Goal: Information Seeking & Learning: Learn about a topic

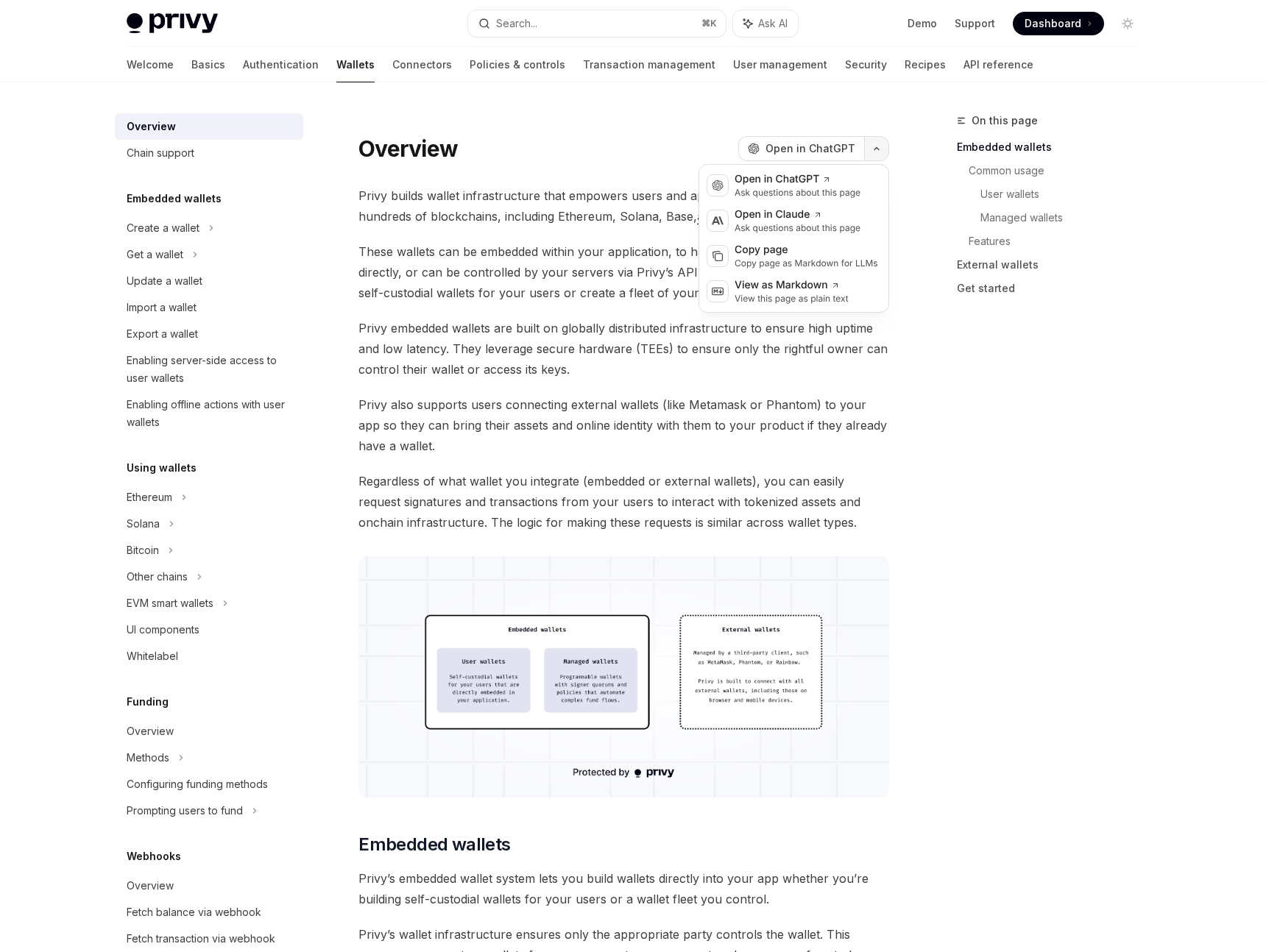
click at [874, 148] on icon "button" at bounding box center [876, 149] width 17 height 6
click at [883, 148] on icon "button" at bounding box center [876, 149] width 17 height 6
click at [1129, 27] on icon "Toggle dark mode" at bounding box center [1127, 23] width 12 height 12
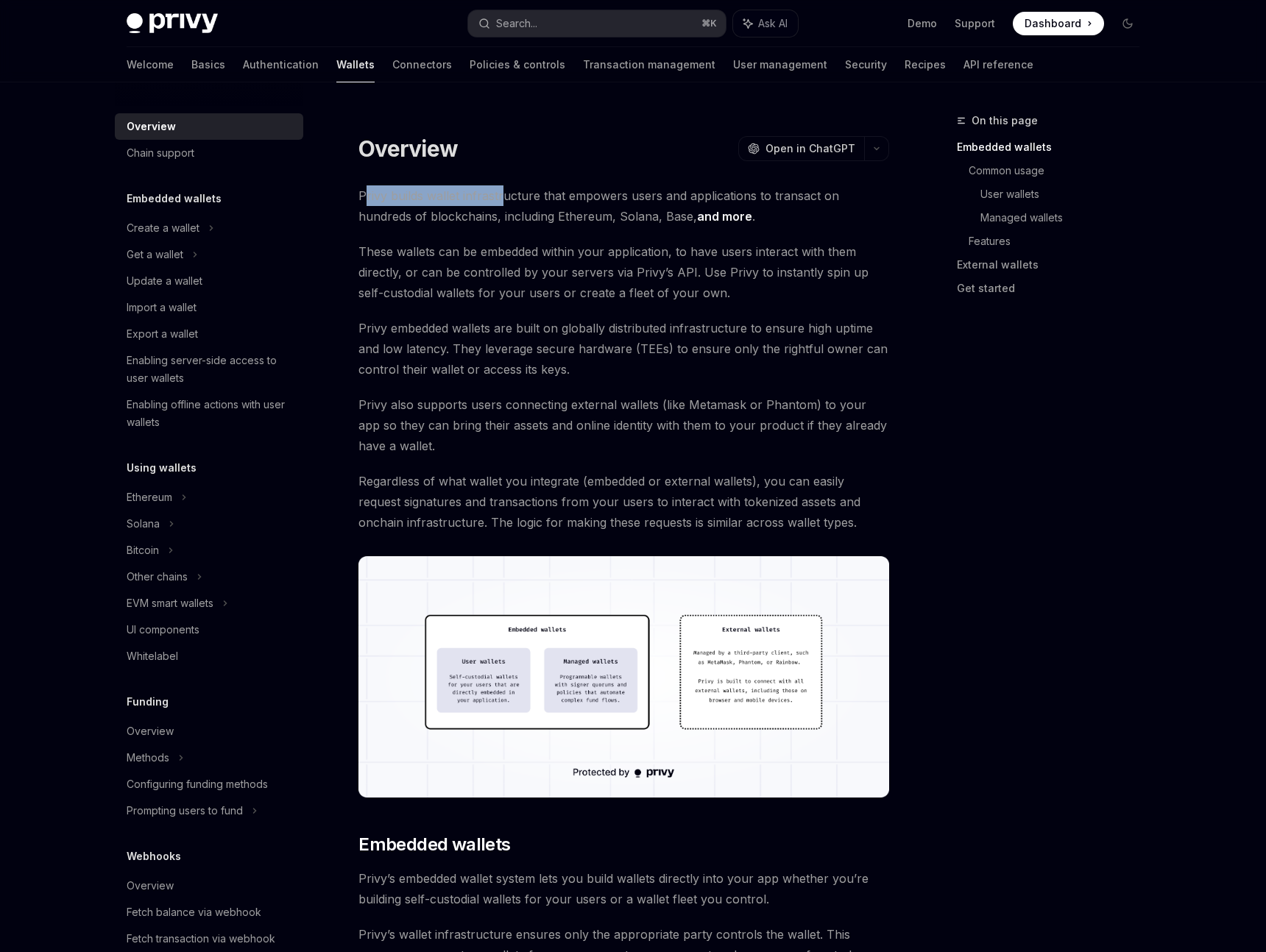
drag, startPoint x: 364, startPoint y: 199, endPoint x: 505, endPoint y: 190, distance: 141.3
click at [505, 190] on span "Privy builds wallet infrastructure that empowers users and applications to tran…" at bounding box center [623, 206] width 530 height 41
drag, startPoint x: 505, startPoint y: 190, endPoint x: 628, endPoint y: 198, distance: 123.3
click at [628, 198] on span "Privy builds wallet infrastructure that empowers users and applications to tran…" at bounding box center [623, 206] width 530 height 41
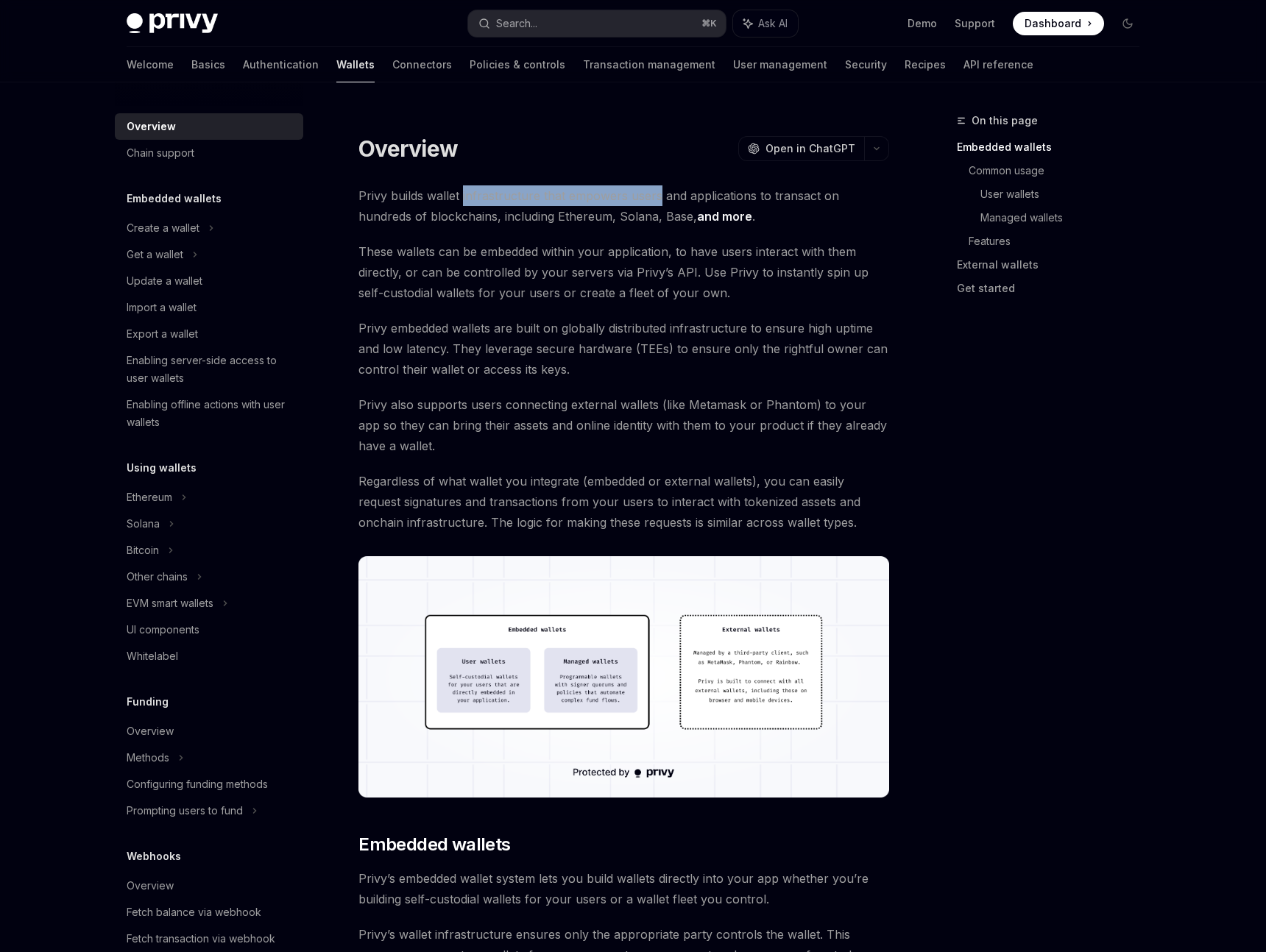
click at [628, 198] on span "Privy builds wallet infrastructure that empowers users and applications to tran…" at bounding box center [623, 206] width 530 height 41
click at [697, 220] on link "and more" at bounding box center [724, 216] width 55 height 16
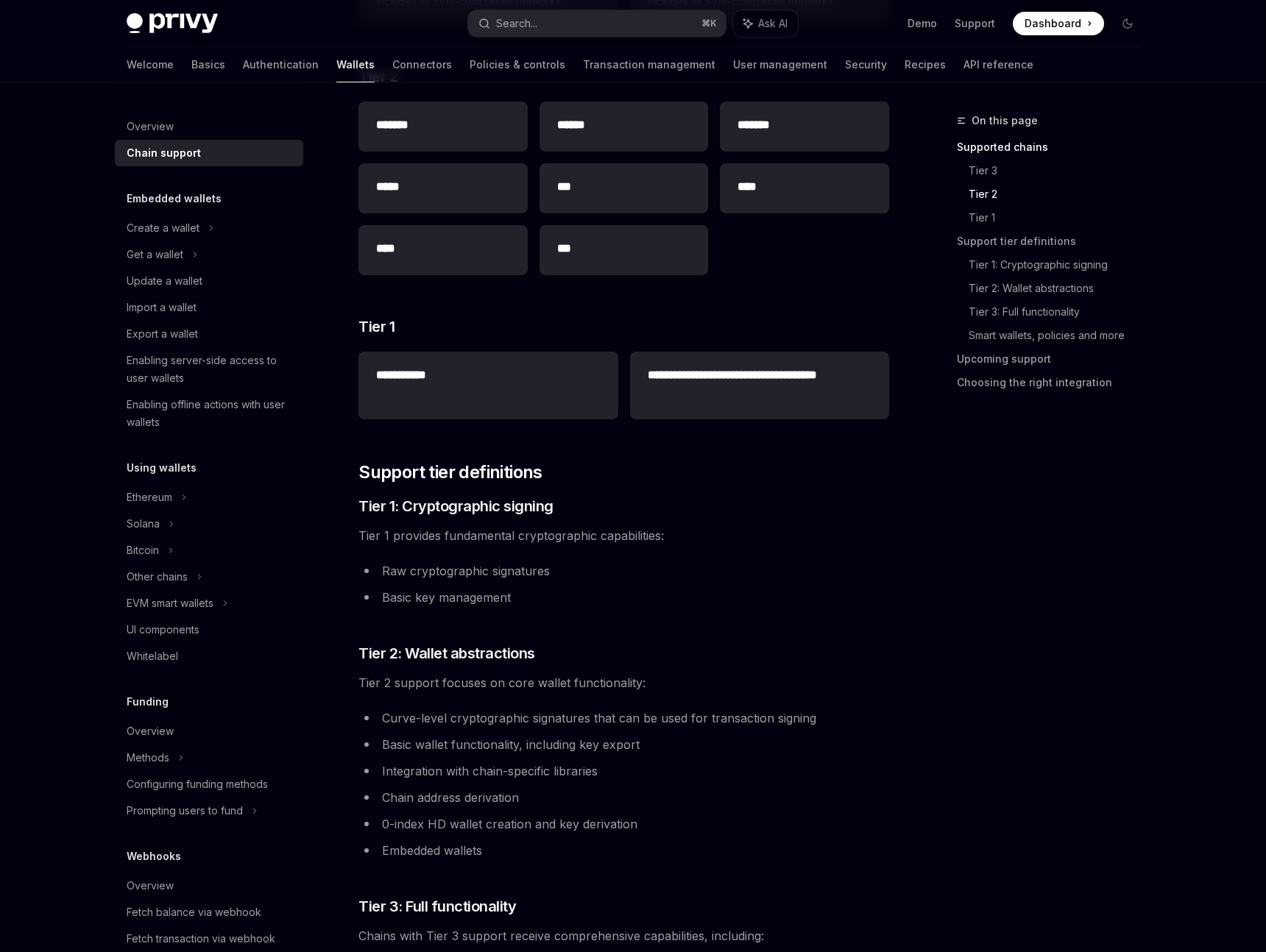
scroll to position [415, 0]
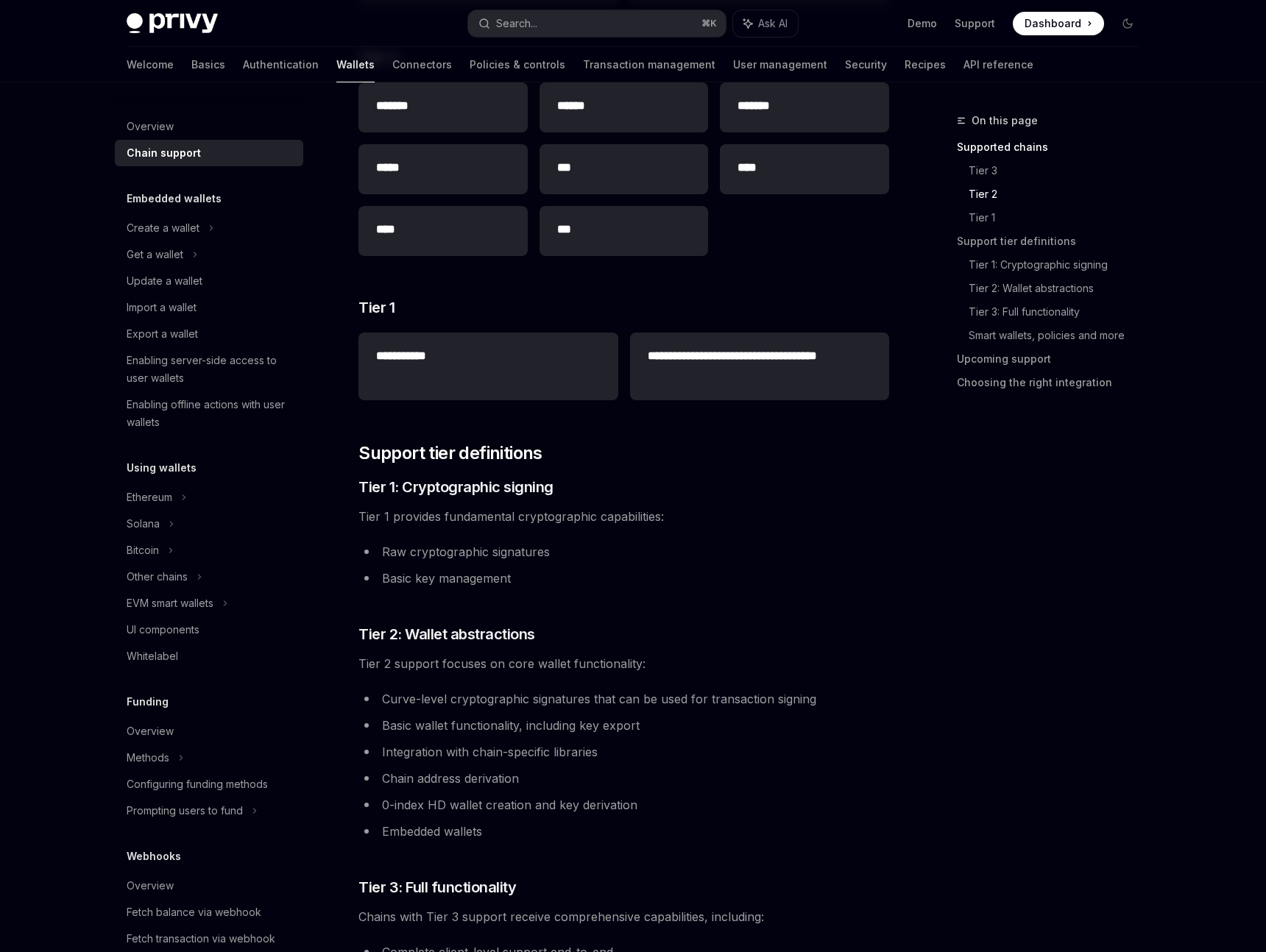
drag, startPoint x: 368, startPoint y: 521, endPoint x: 474, endPoint y: 521, distance: 106.0
click at [390, 521] on span "Tier 1 provides fundamental cryptographic capabilities:" at bounding box center [623, 516] width 530 height 20
click at [489, 522] on span "Tier 1 provides fundamental cryptographic capabilities:" at bounding box center [623, 516] width 530 height 20
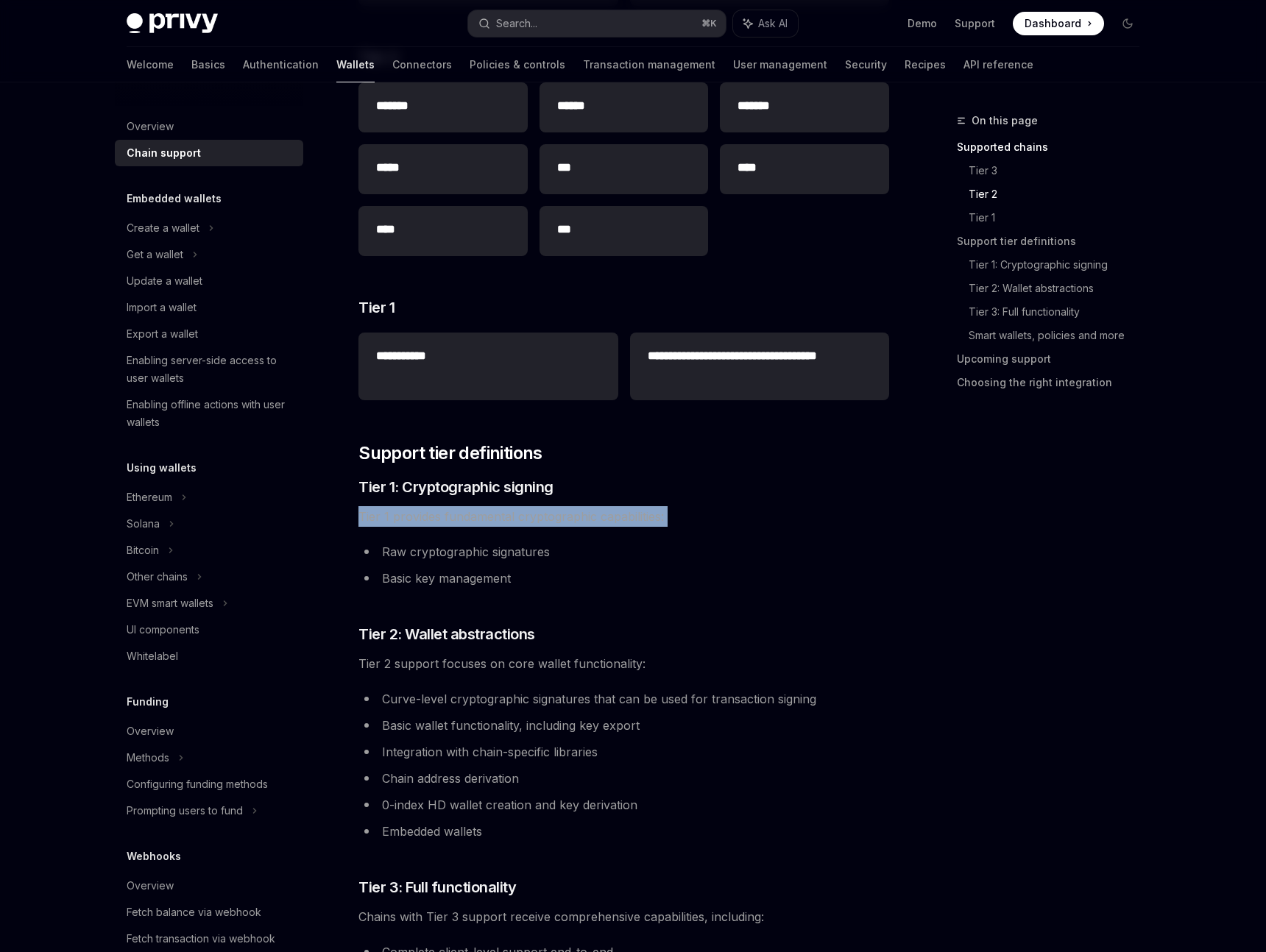
click at [489, 522] on span "Tier 1 provides fundamental cryptographic capabilities:" at bounding box center [623, 516] width 530 height 20
click at [567, 548] on li "Raw cryptographic signatures" at bounding box center [623, 551] width 530 height 20
click at [567, 575] on li "Basic key management" at bounding box center [623, 578] width 530 height 20
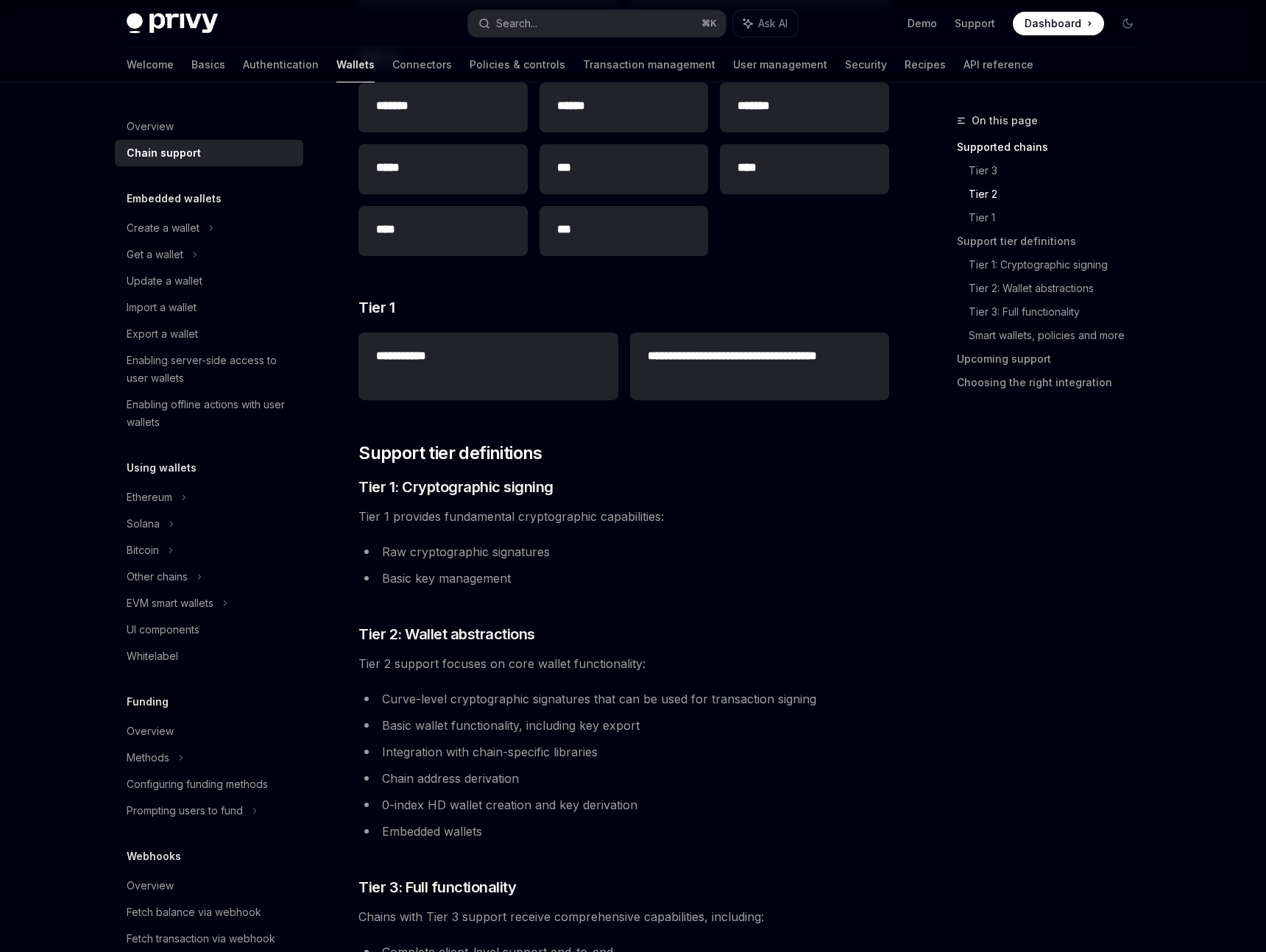
click at [567, 575] on li "Basic key management" at bounding box center [623, 578] width 530 height 20
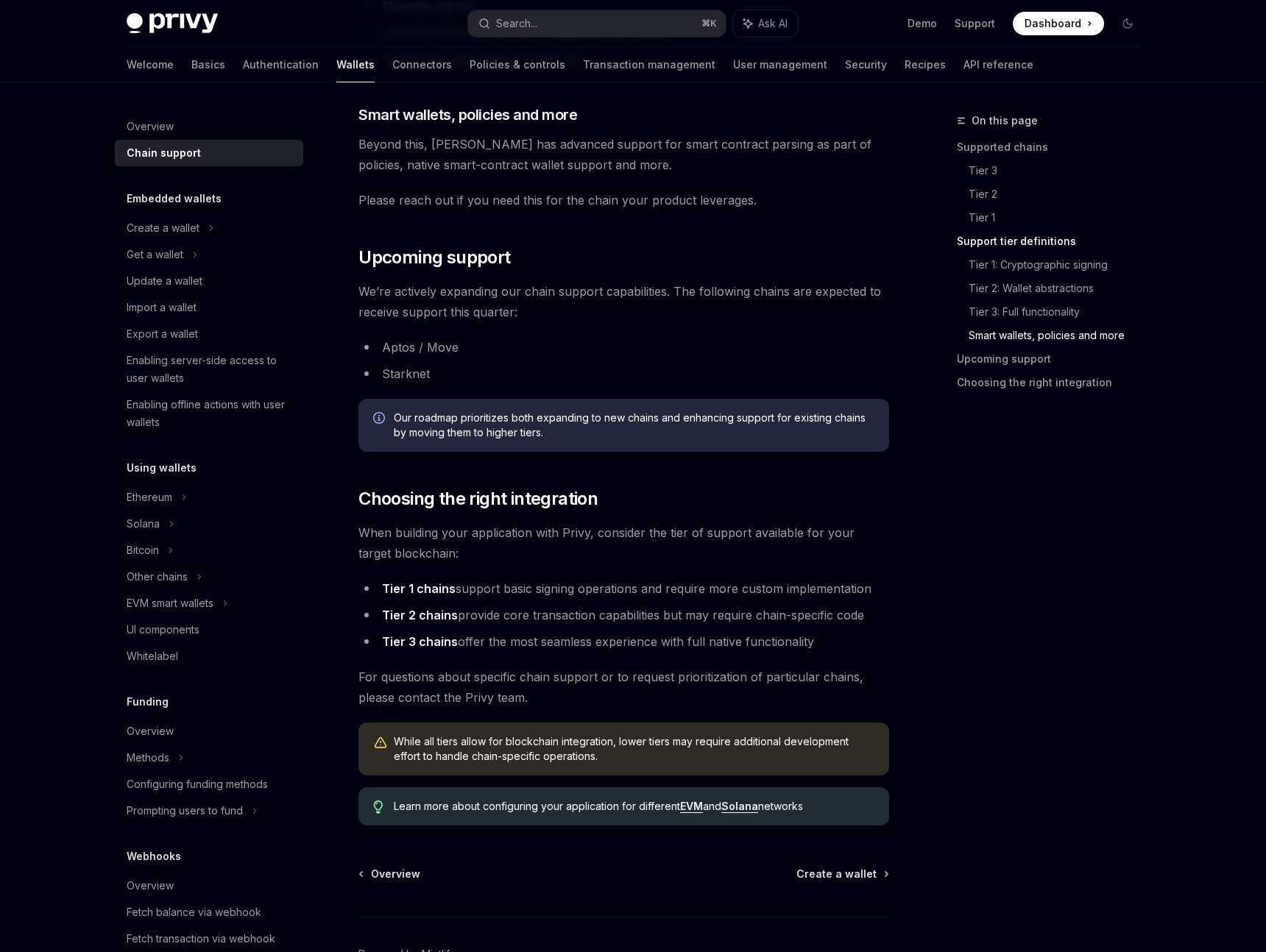
scroll to position [1445, 0]
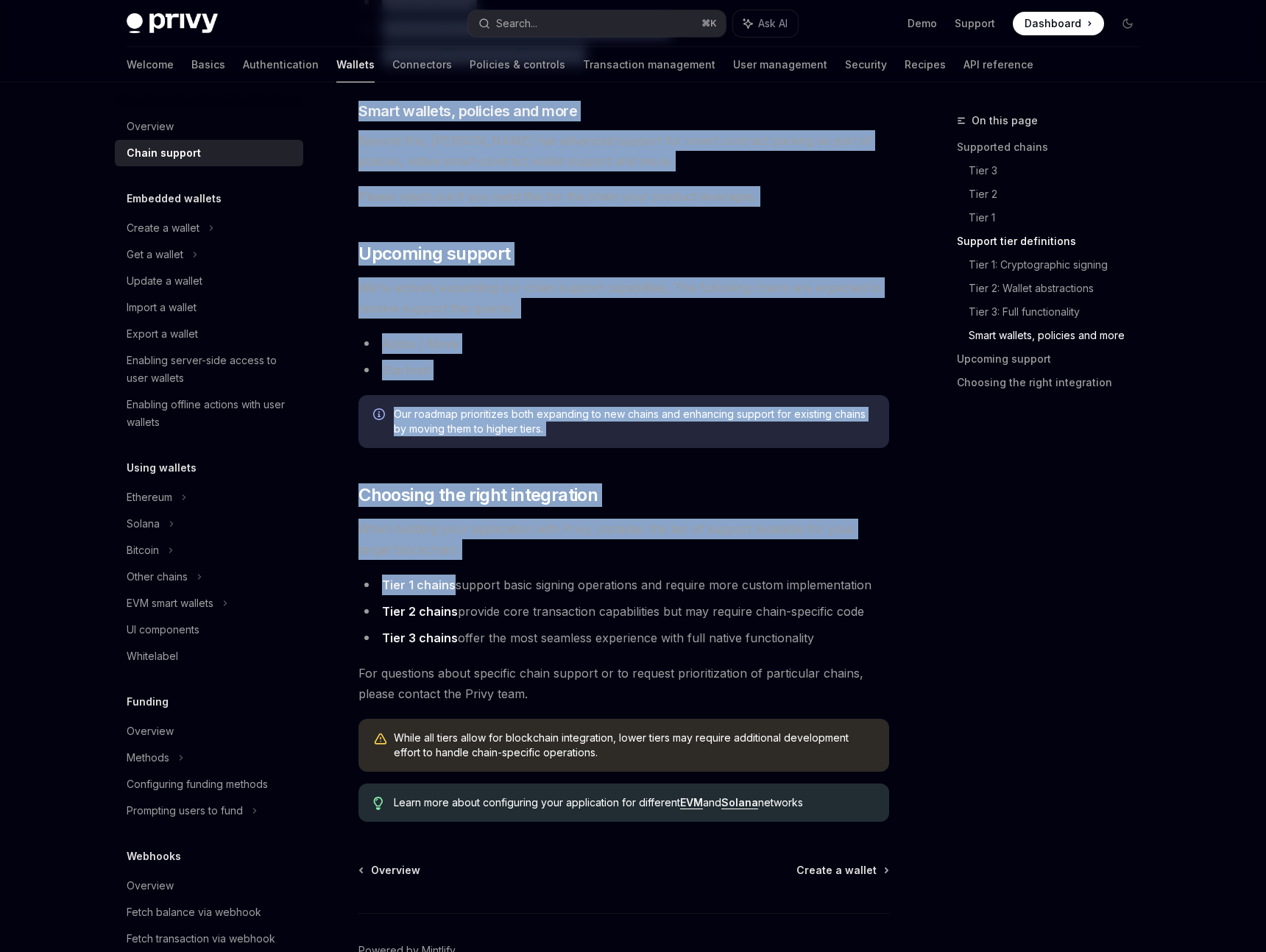
drag, startPoint x: 454, startPoint y: 585, endPoint x: 926, endPoint y: 584, distance: 472.0
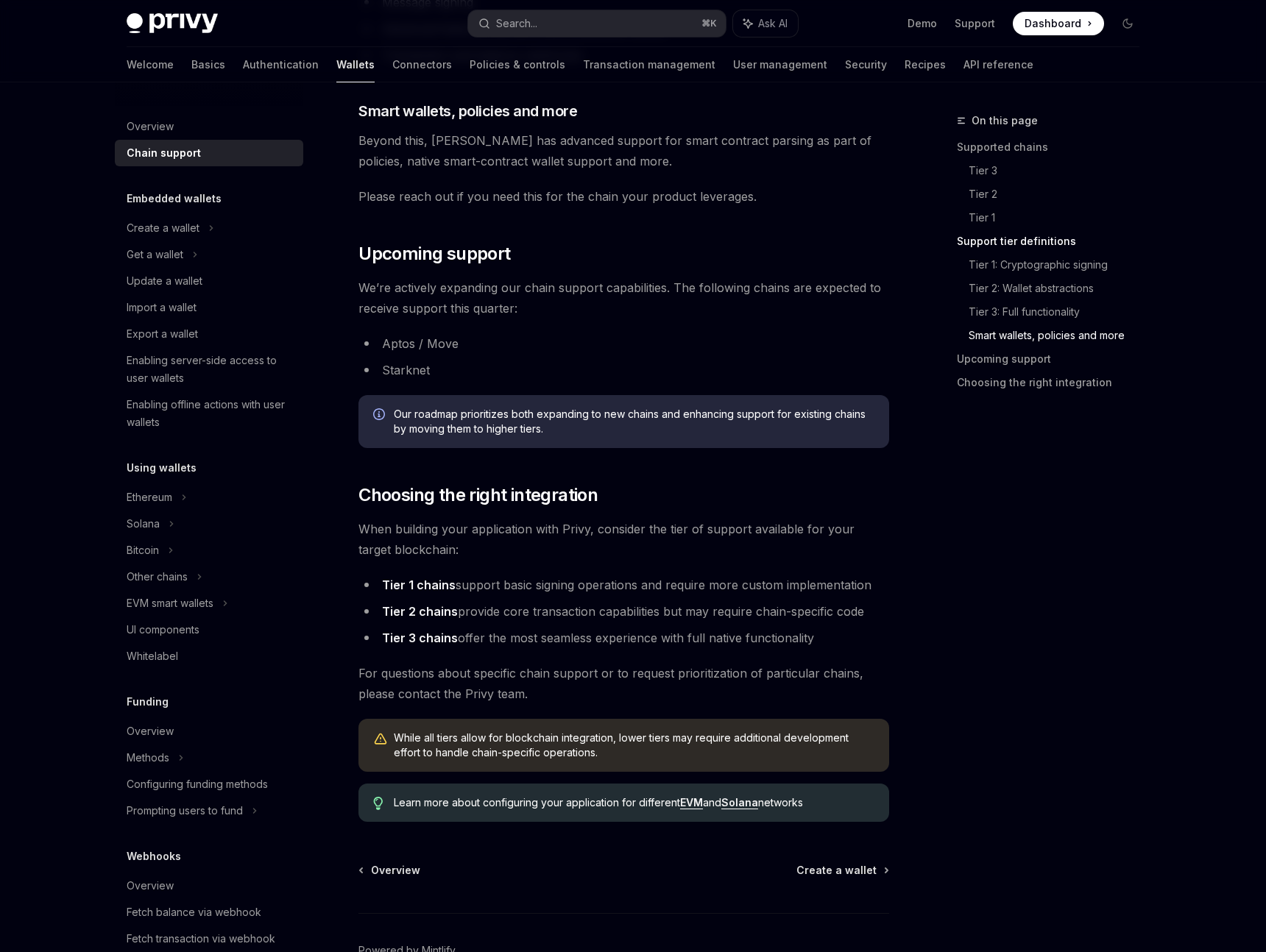
drag, startPoint x: 457, startPoint y: 612, endPoint x: 676, endPoint y: 615, distance: 219.0
click at [676, 615] on li "Tier 2 chains provide core transaction capabilities but may require chain-speci…" at bounding box center [623, 611] width 530 height 20
drag, startPoint x: 667, startPoint y: 612, endPoint x: 845, endPoint y: 607, distance: 178.1
click at [845, 607] on li "Tier 2 chains provide core transaction capabilities but may require chain-speci…" at bounding box center [623, 611] width 530 height 20
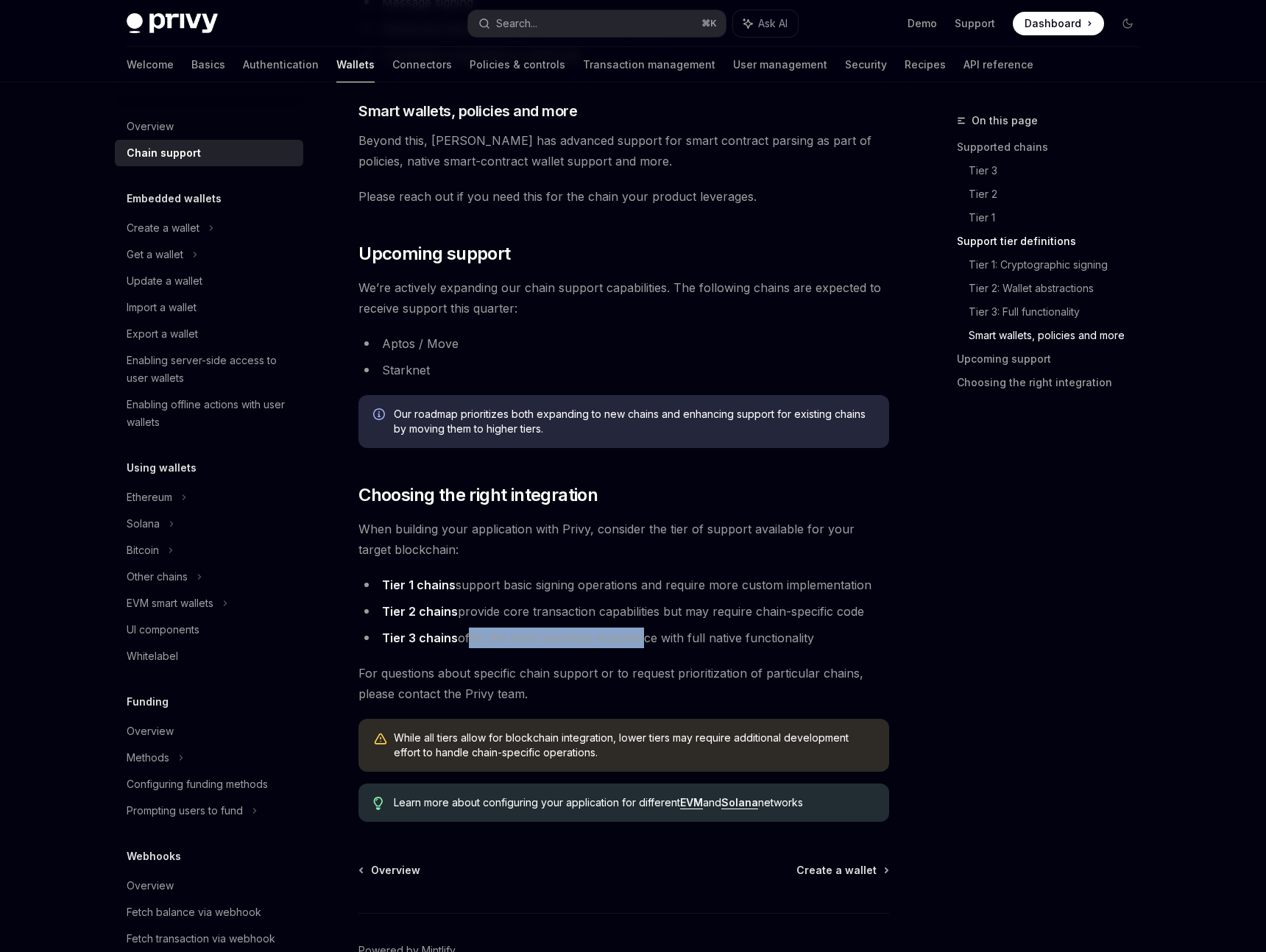
drag, startPoint x: 466, startPoint y: 643, endPoint x: 638, endPoint y: 634, distance: 172.2
click at [638, 635] on li "Tier 3 chains offer the most seamless experience with full native functionality" at bounding box center [623, 638] width 530 height 20
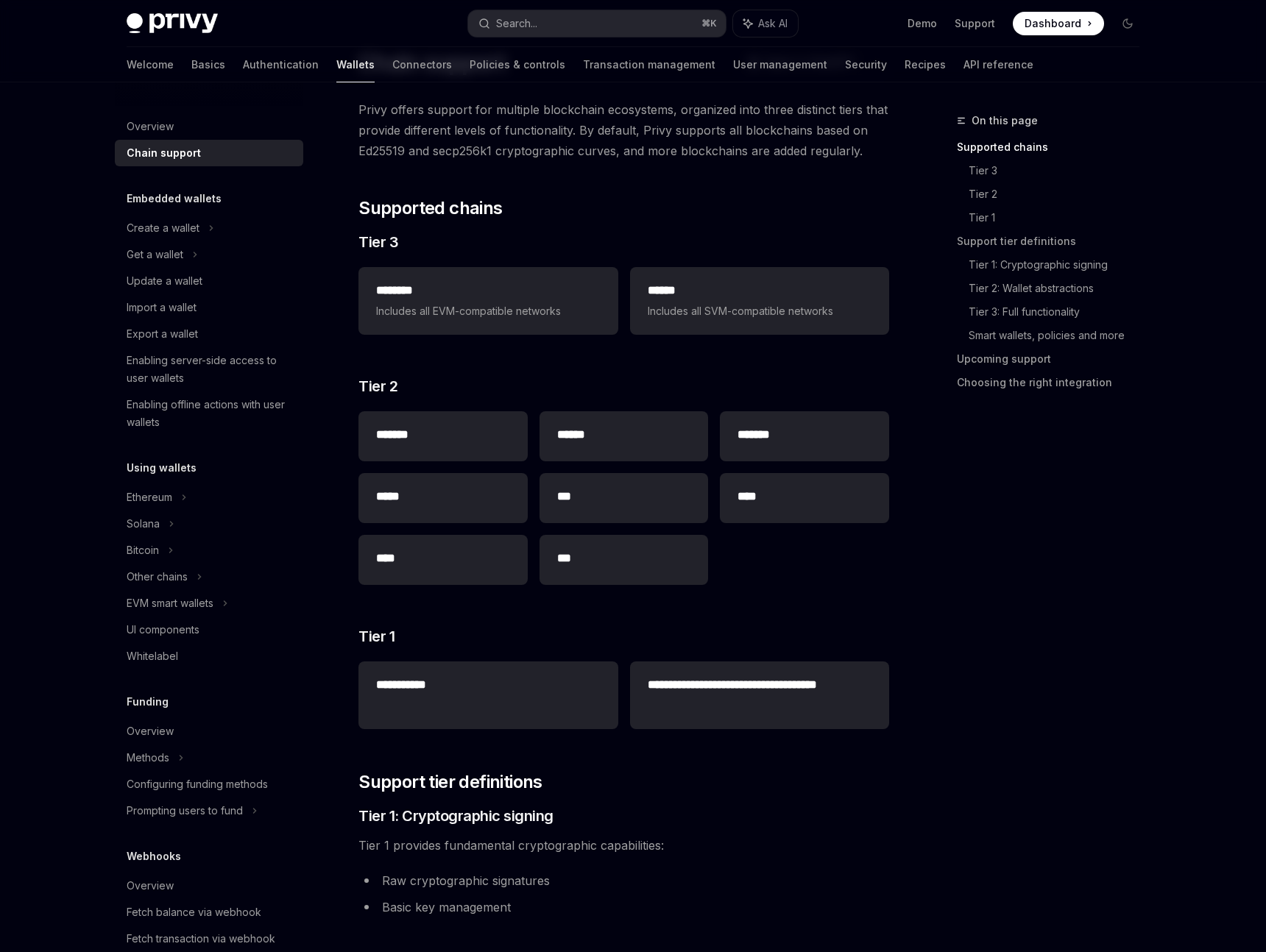
scroll to position [0, 0]
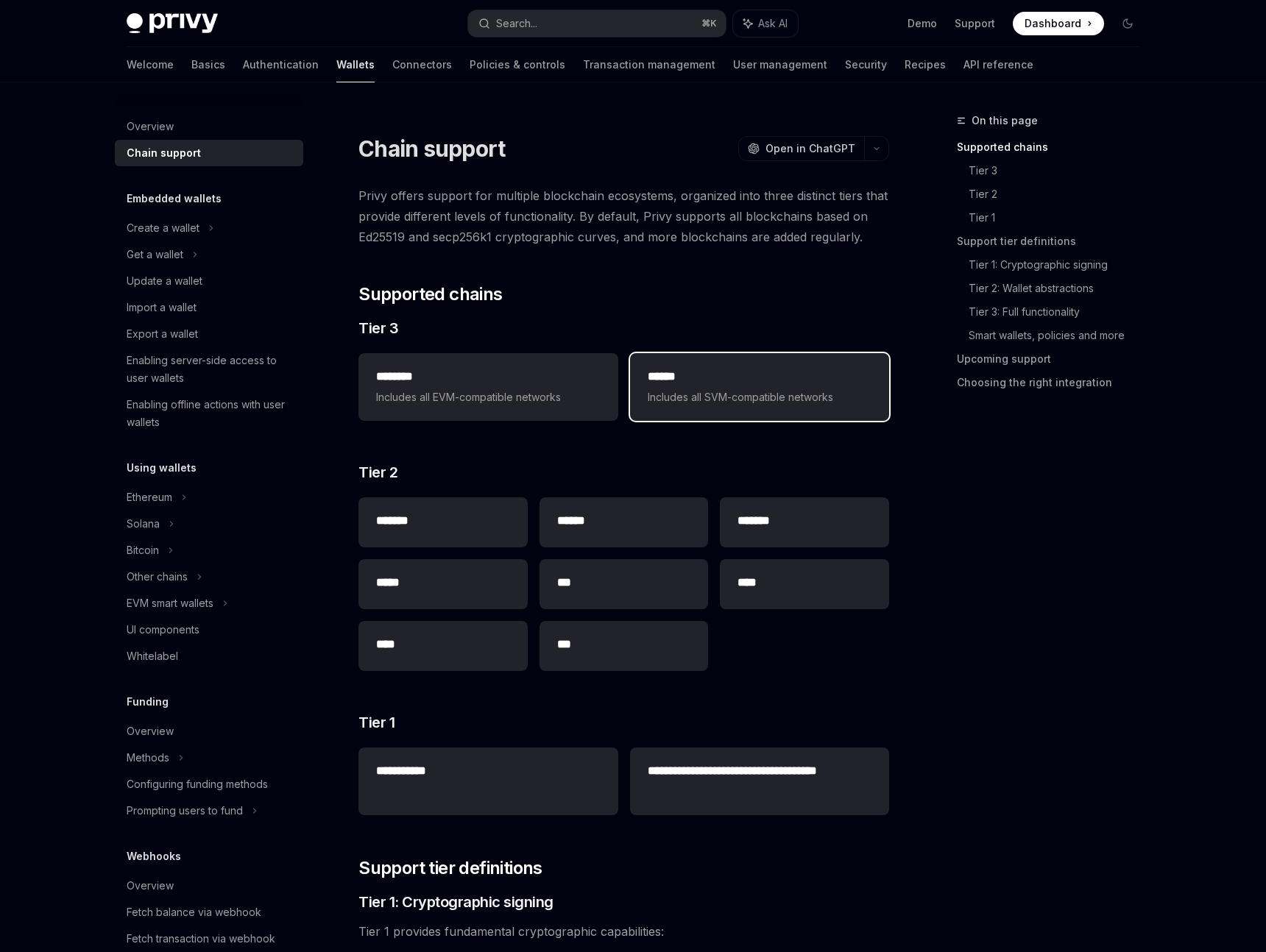
click at [748, 405] on span "Includes all SVM-compatible networks" at bounding box center [759, 397] width 223 height 17
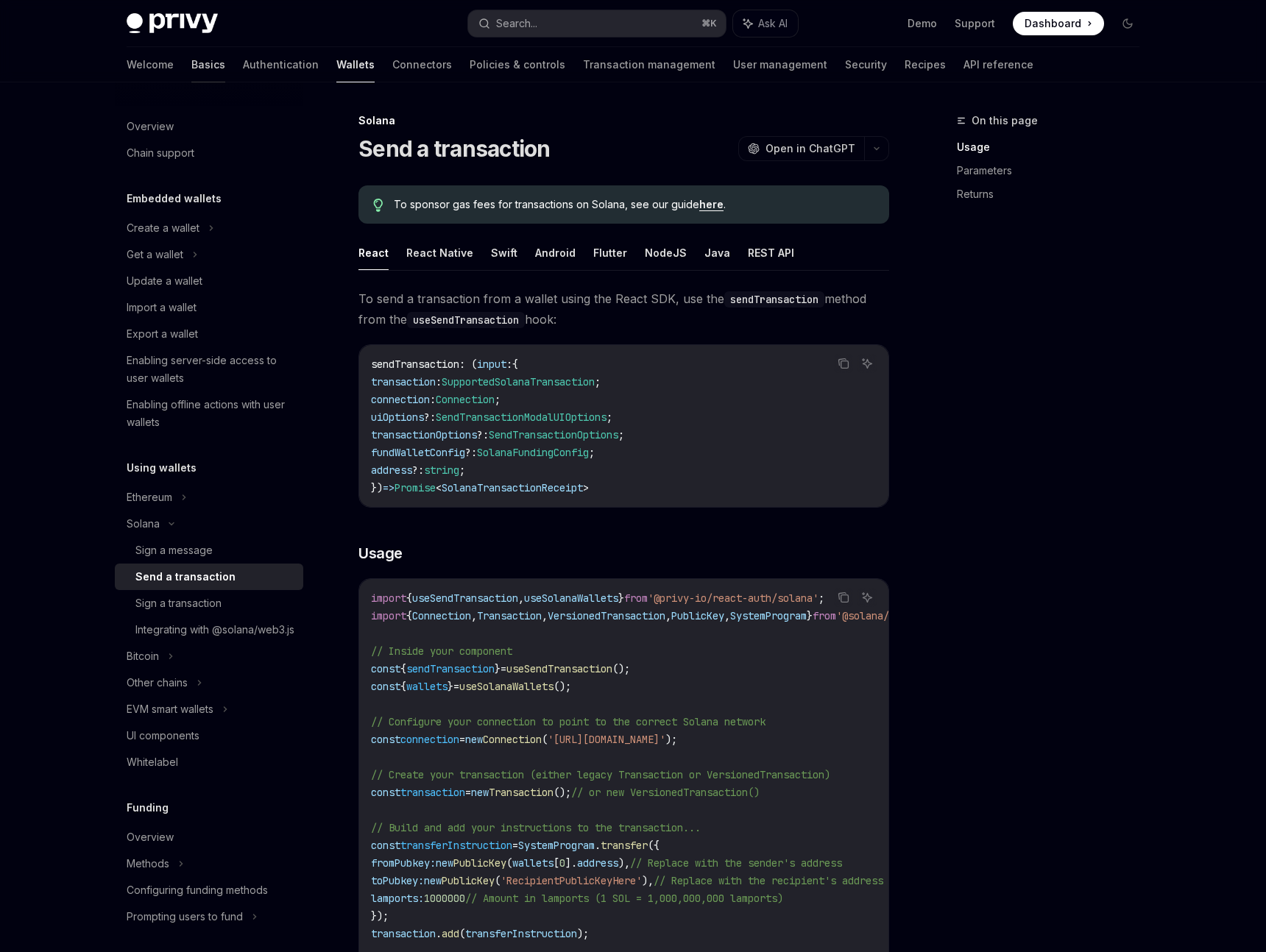
click at [191, 62] on link "Basics" at bounding box center [208, 64] width 34 height 35
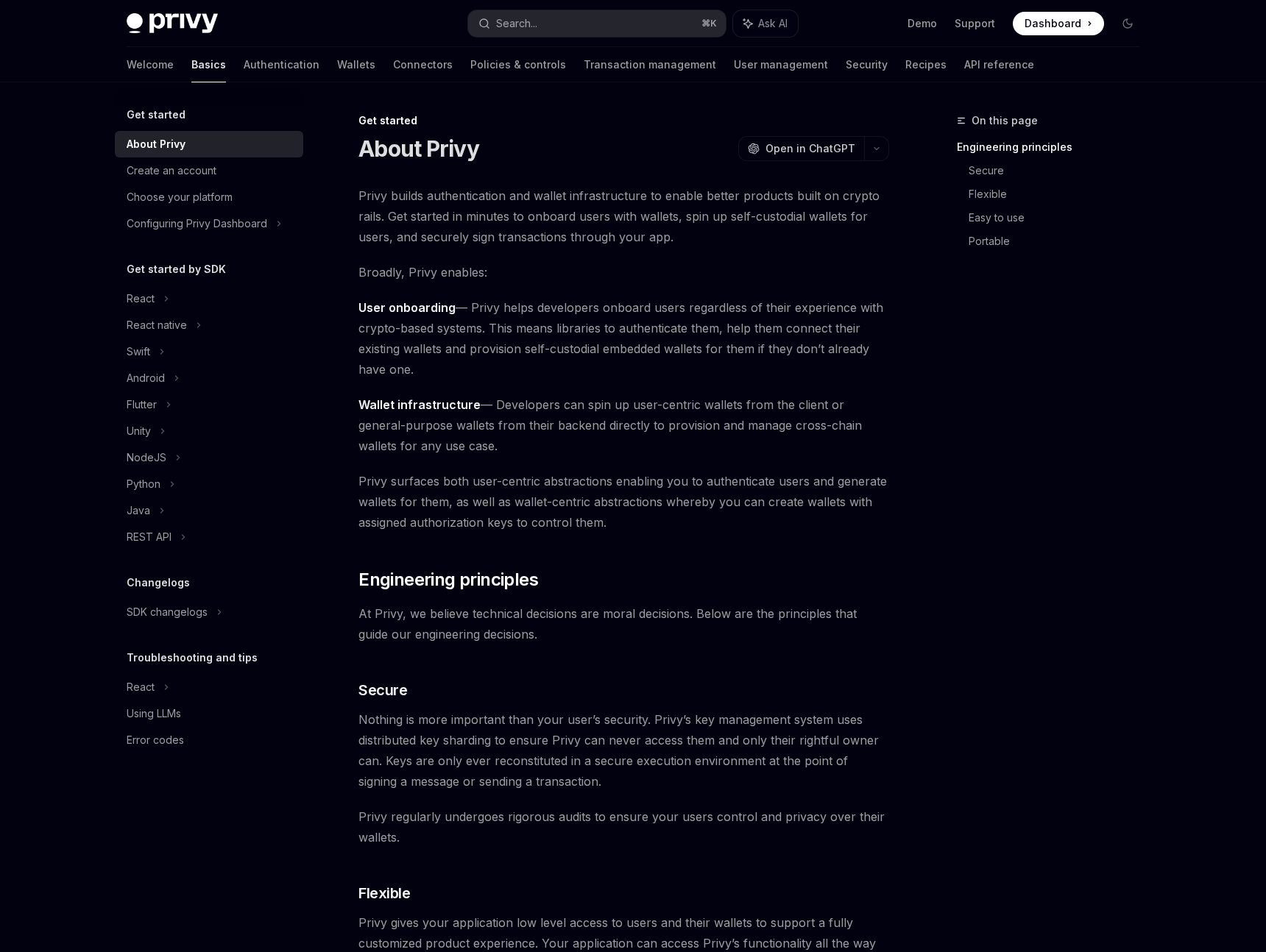
click at [183, 24] on img at bounding box center [172, 23] width 91 height 20
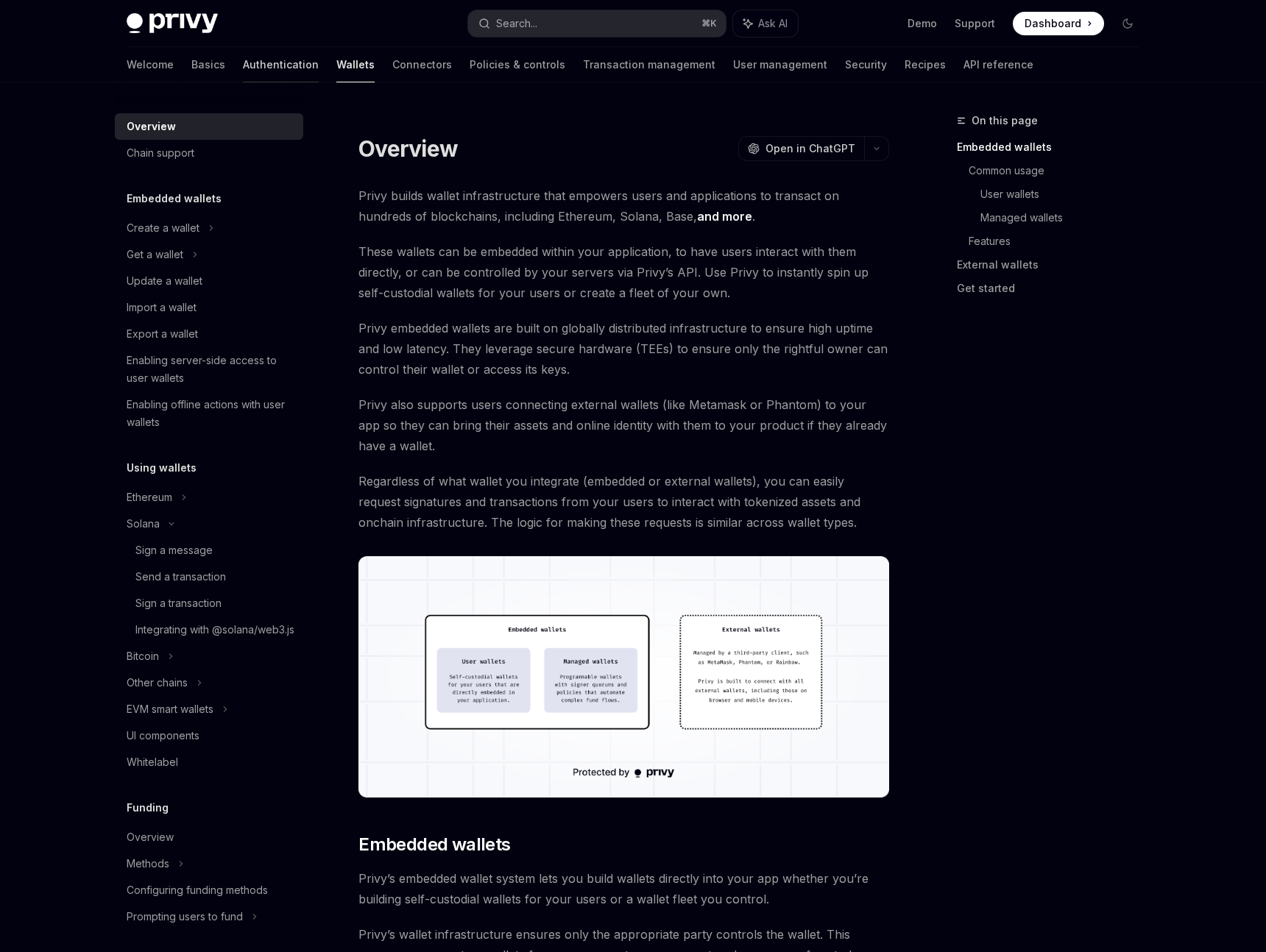
click at [243, 78] on link "Authentication" at bounding box center [280, 64] width 75 height 35
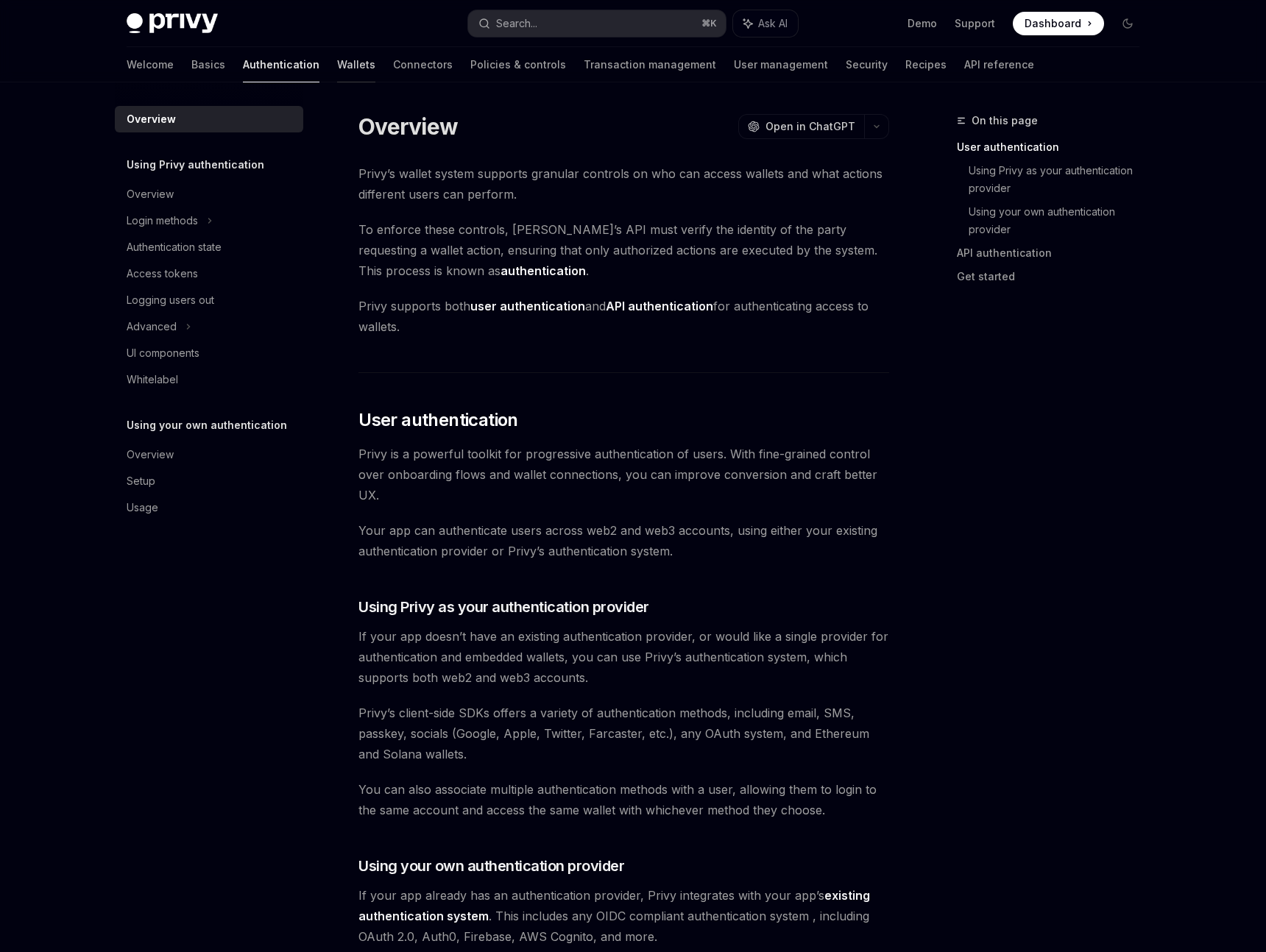
click at [337, 67] on link "Wallets" at bounding box center [357, 64] width 39 height 35
type textarea "*"
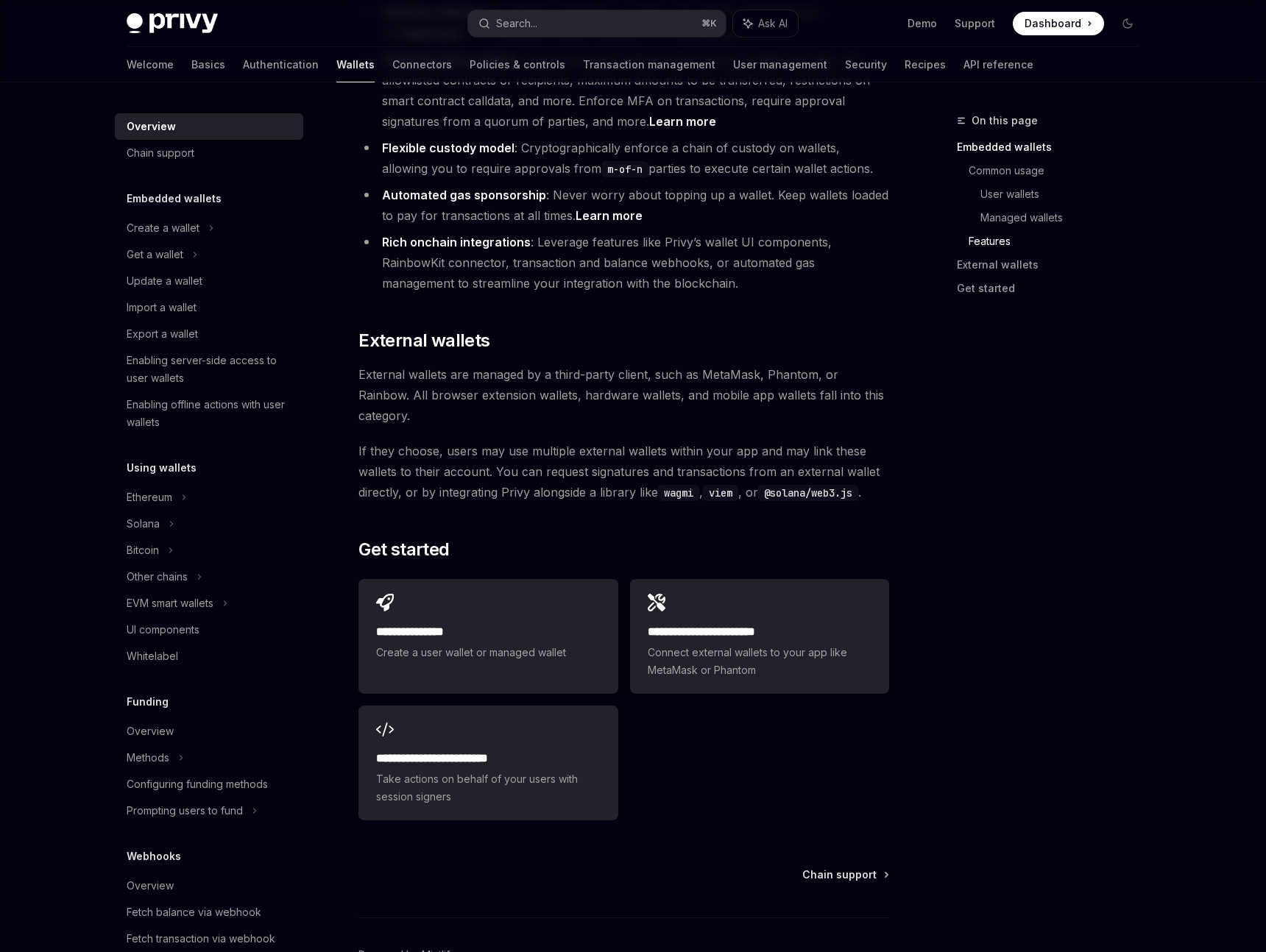
scroll to position [1978, 0]
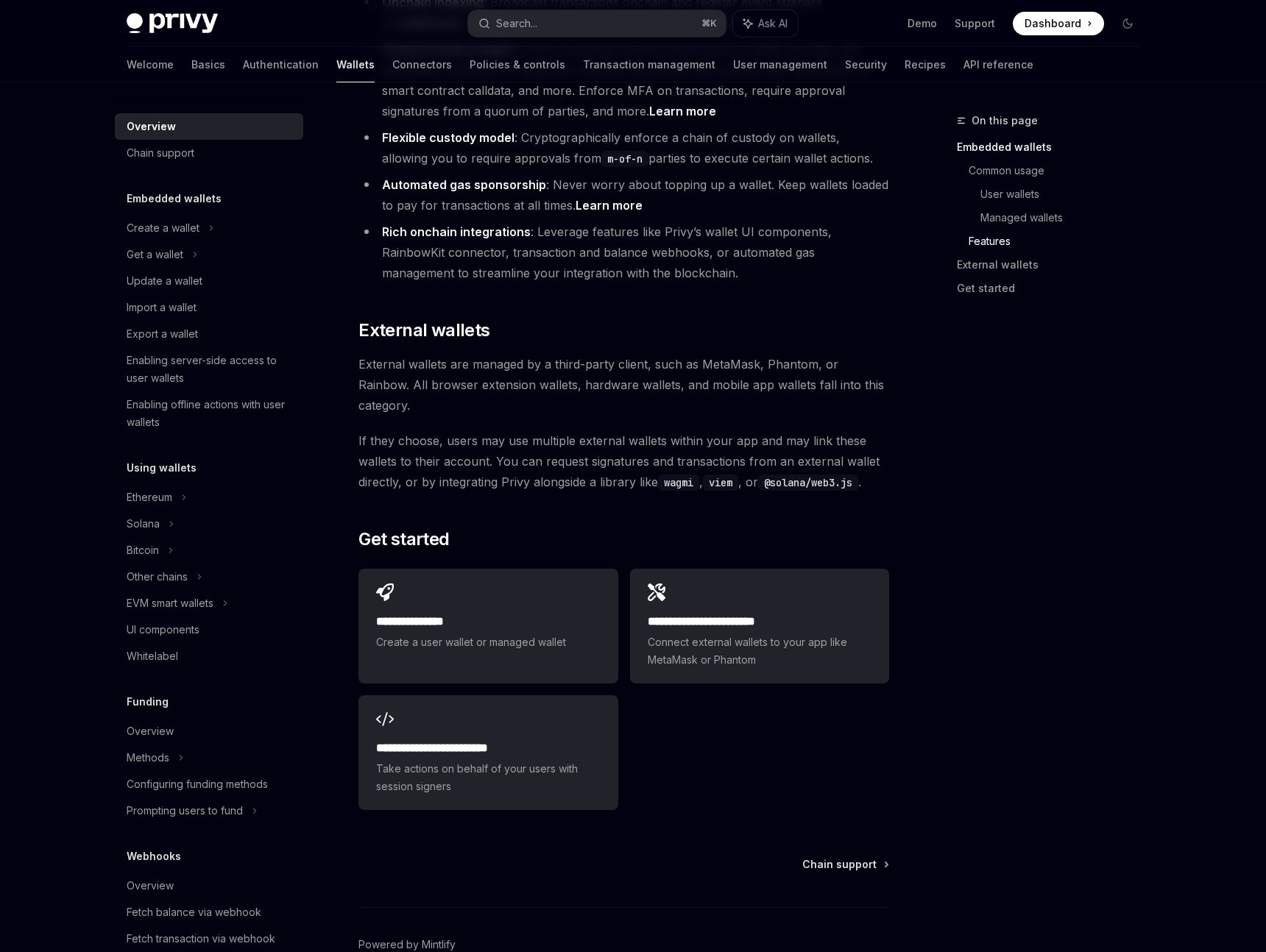
click at [737, 221] on li "Rich onchain integrations : Leverage features like Privy’s wallet UI components…" at bounding box center [623, 252] width 530 height 62
click at [788, 221] on li "Rich onchain integrations : Leverage features like Privy’s wallet UI components…" at bounding box center [623, 252] width 530 height 62
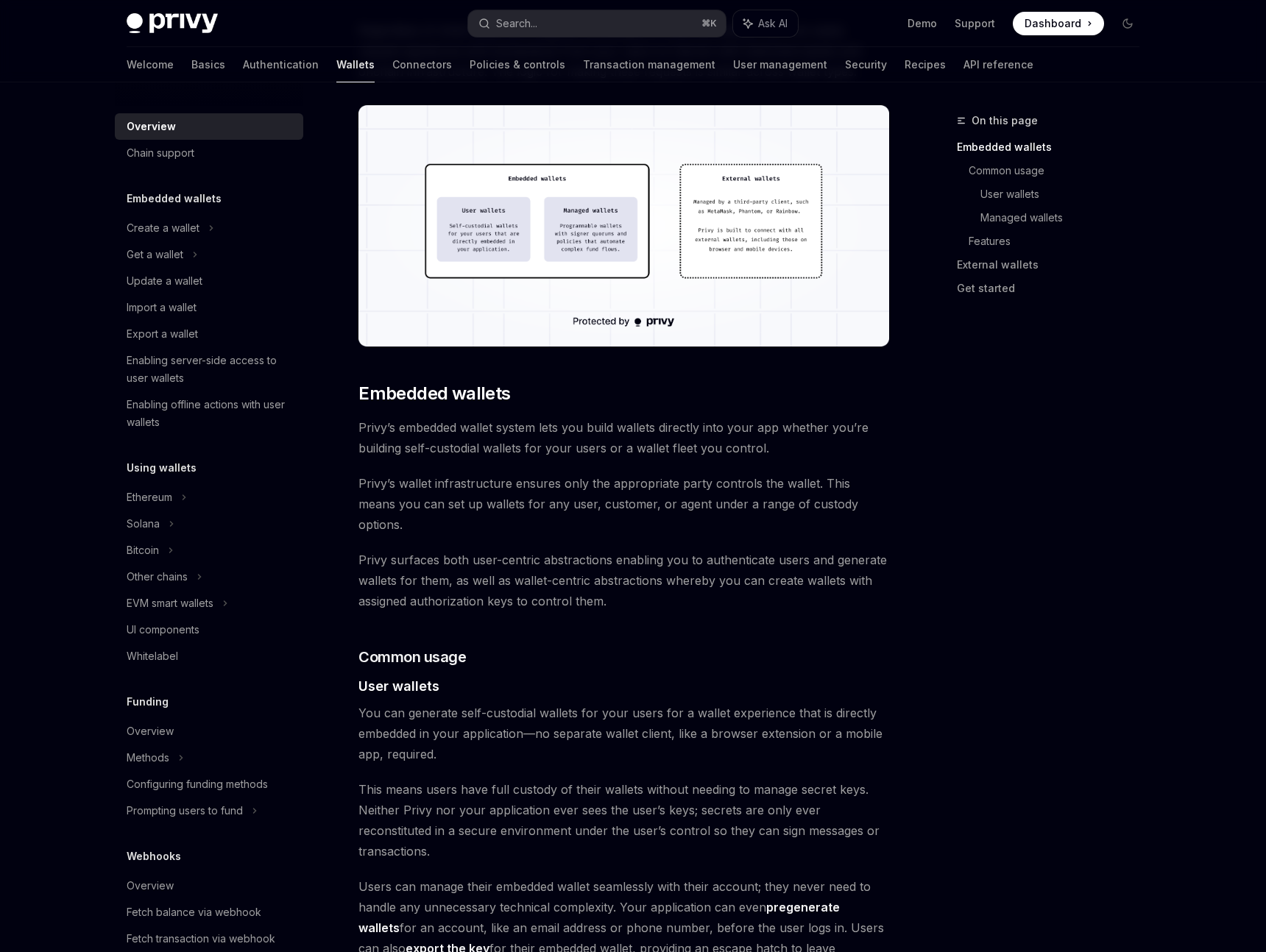
scroll to position [0, 0]
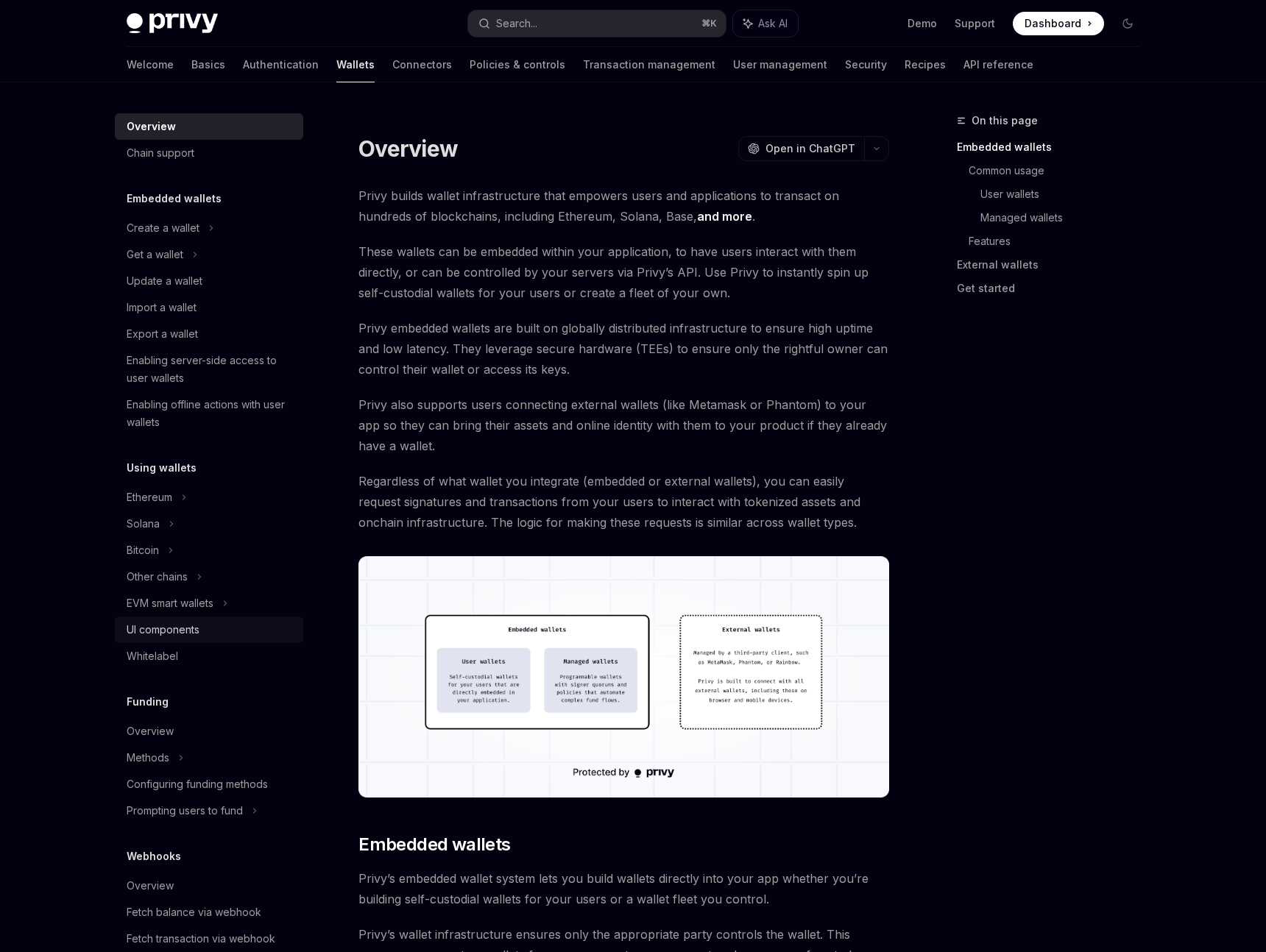
click at [186, 629] on div "UI components" at bounding box center [163, 629] width 73 height 17
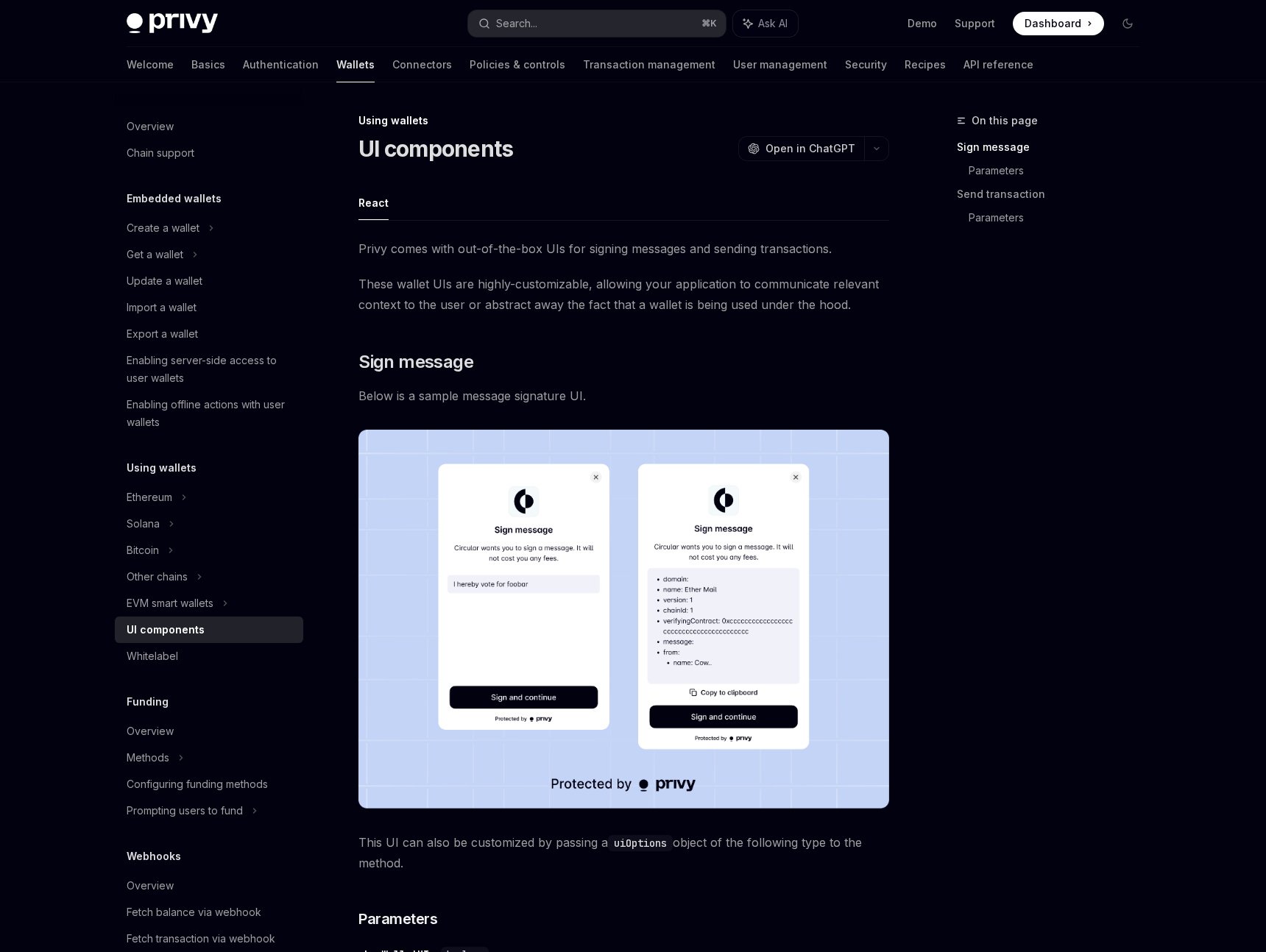
click at [996, 329] on div "On this page Sign message Parameters Send transaction Parameters" at bounding box center [1039, 532] width 223 height 840
click at [1098, 27] on span at bounding box center [1058, 24] width 91 height 24
